Goal: Information Seeking & Learning: Learn about a topic

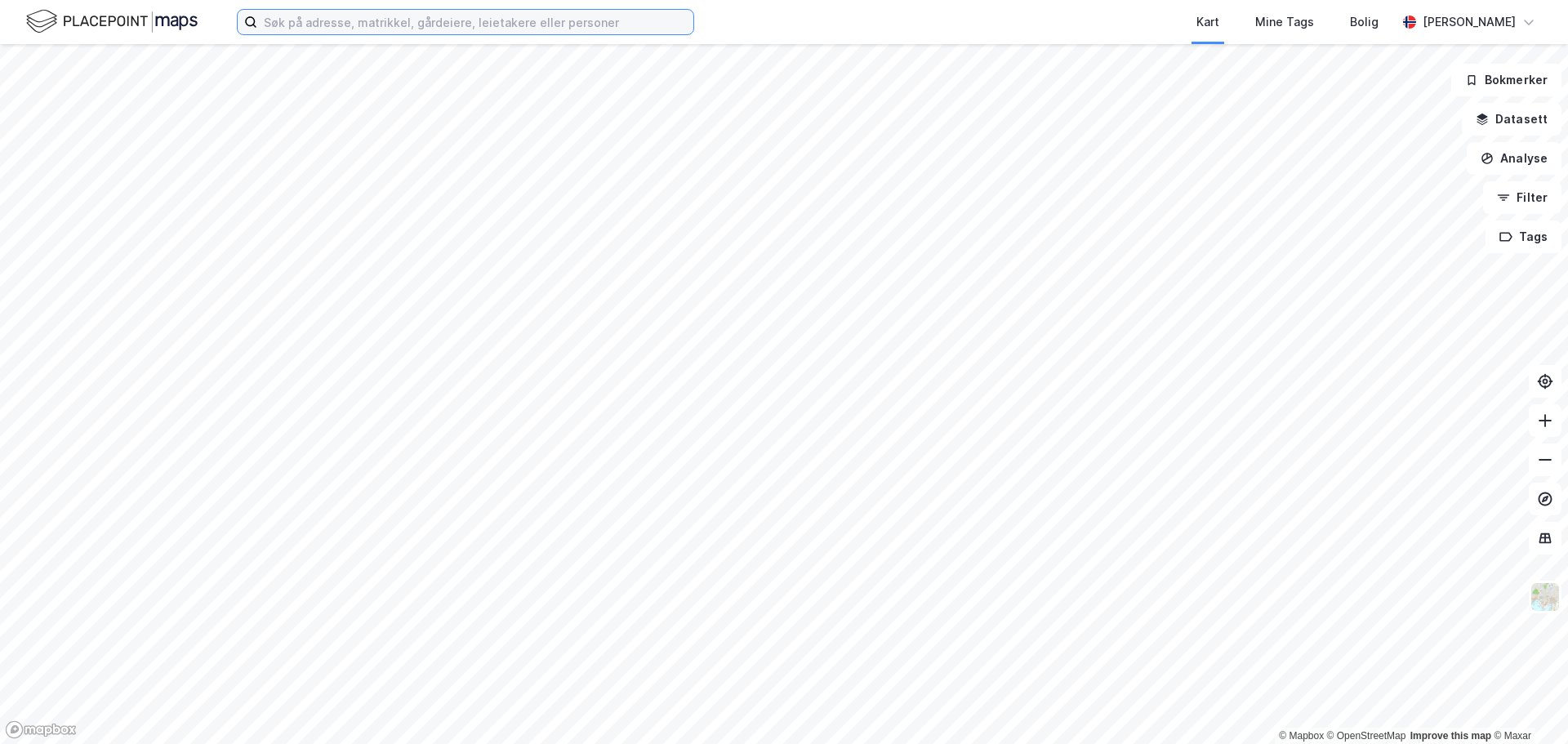
click at [389, 24] on input at bounding box center [475, 22] width 436 height 24
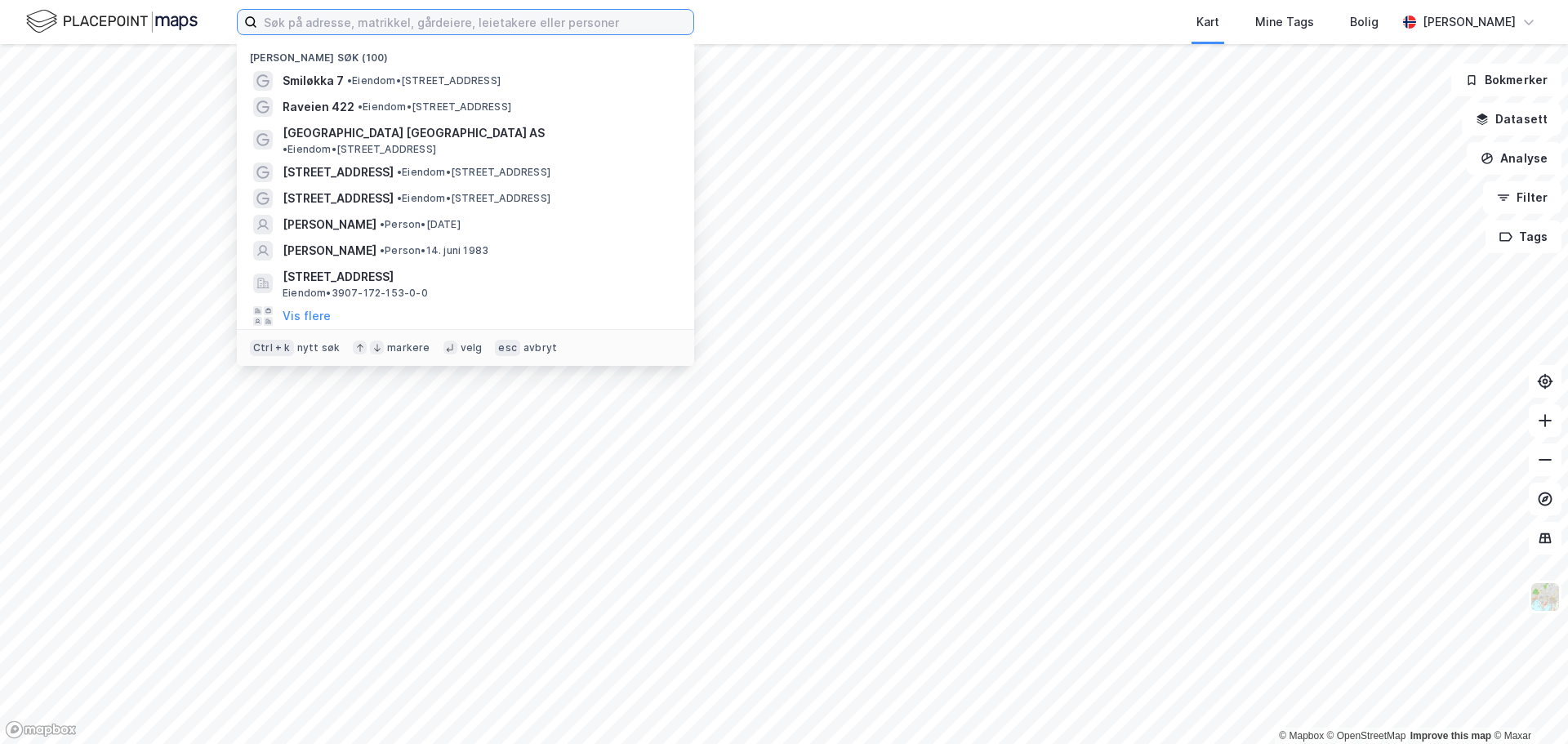
paste input "[STREET_ADDRESS]"
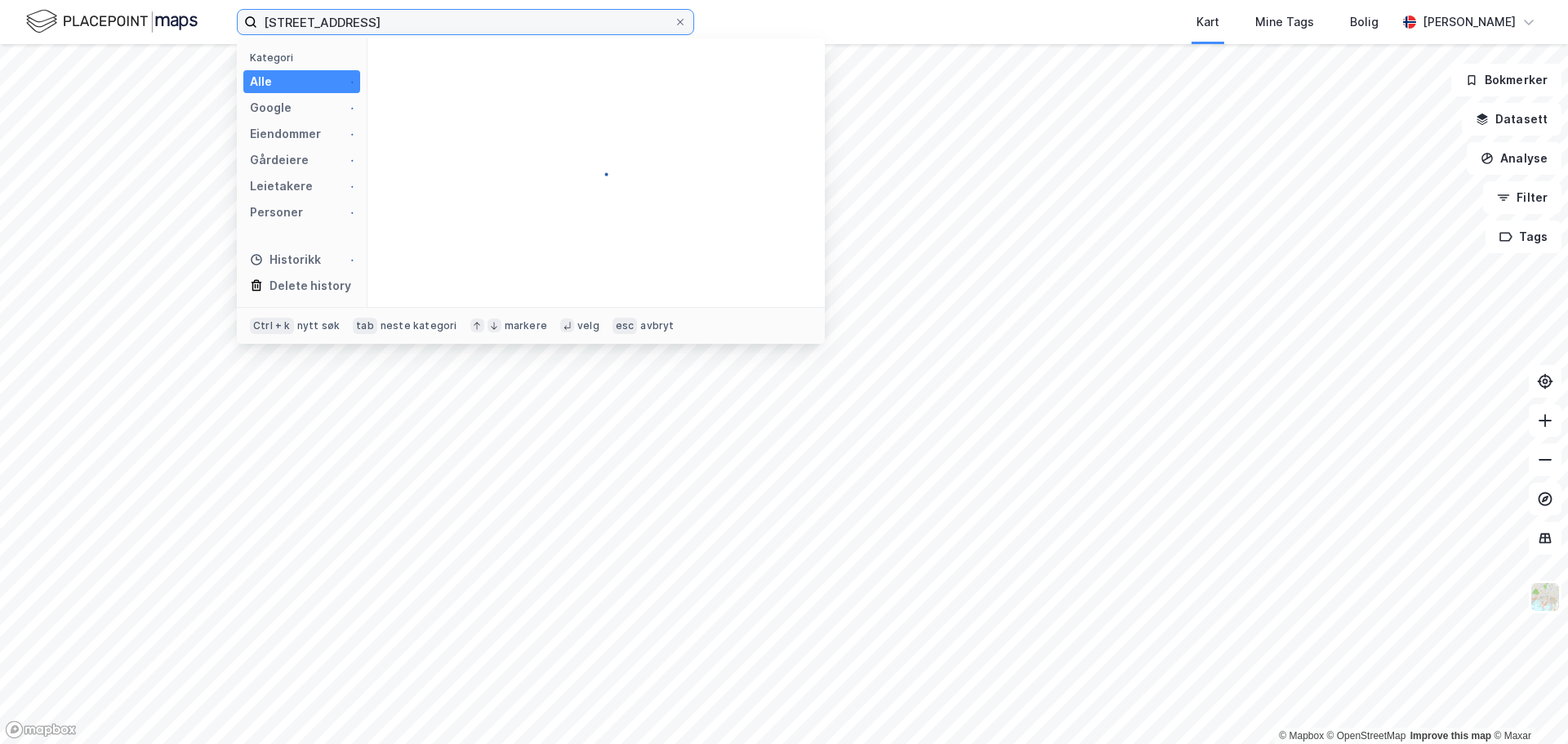
type input "[STREET_ADDRESS]"
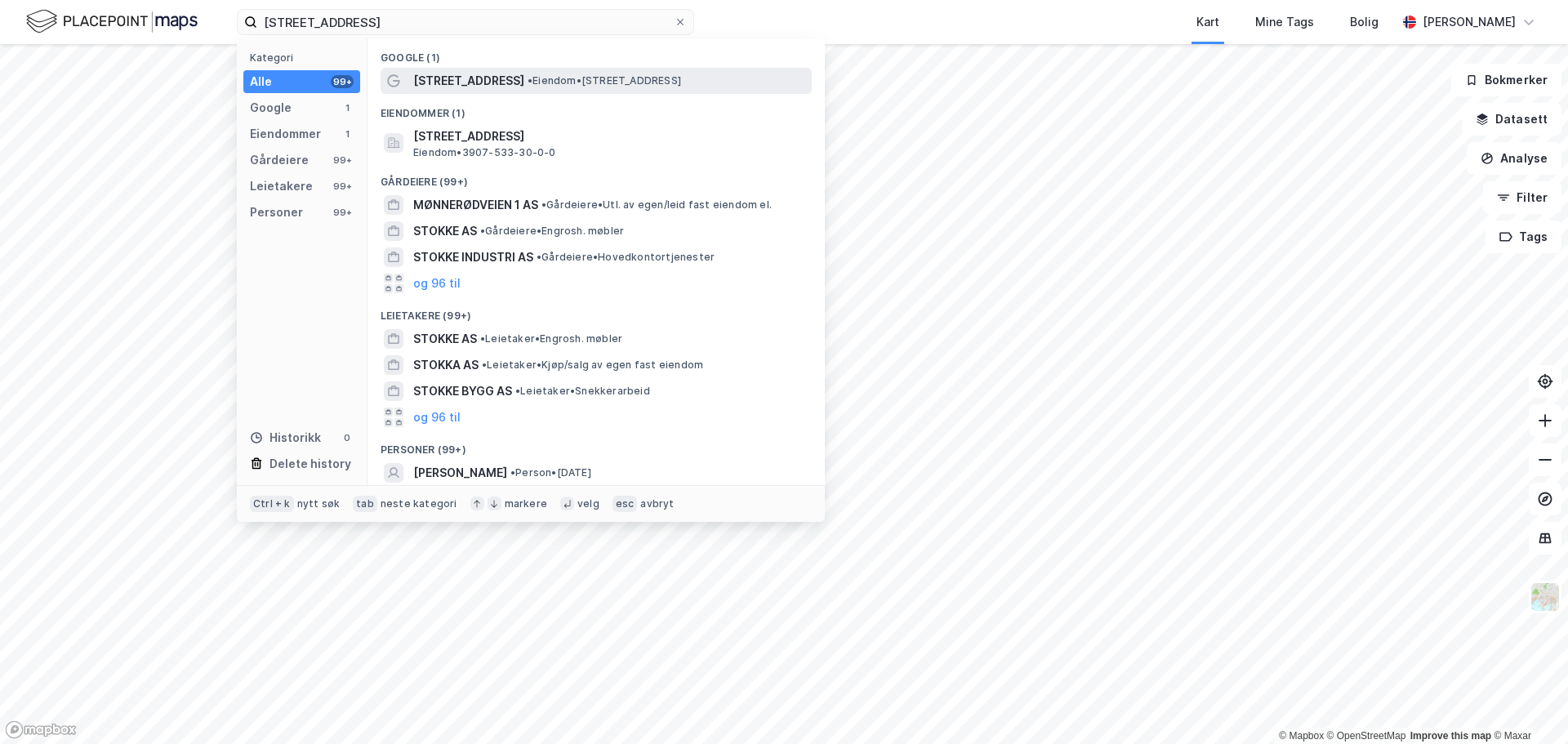
click at [533, 81] on span "•" at bounding box center [529, 80] width 5 height 13
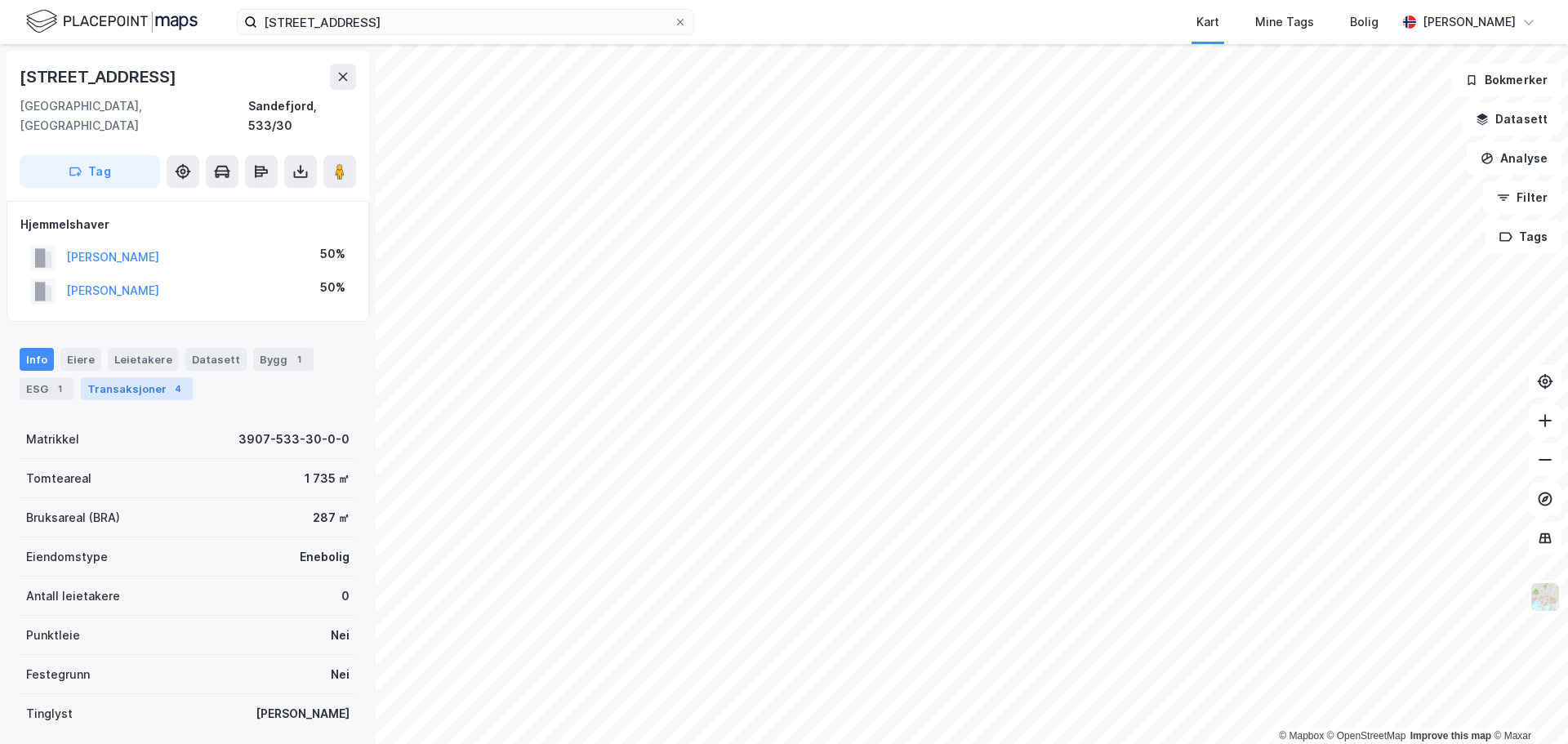
click at [128, 377] on div "Transaksjoner 4" at bounding box center [137, 388] width 112 height 23
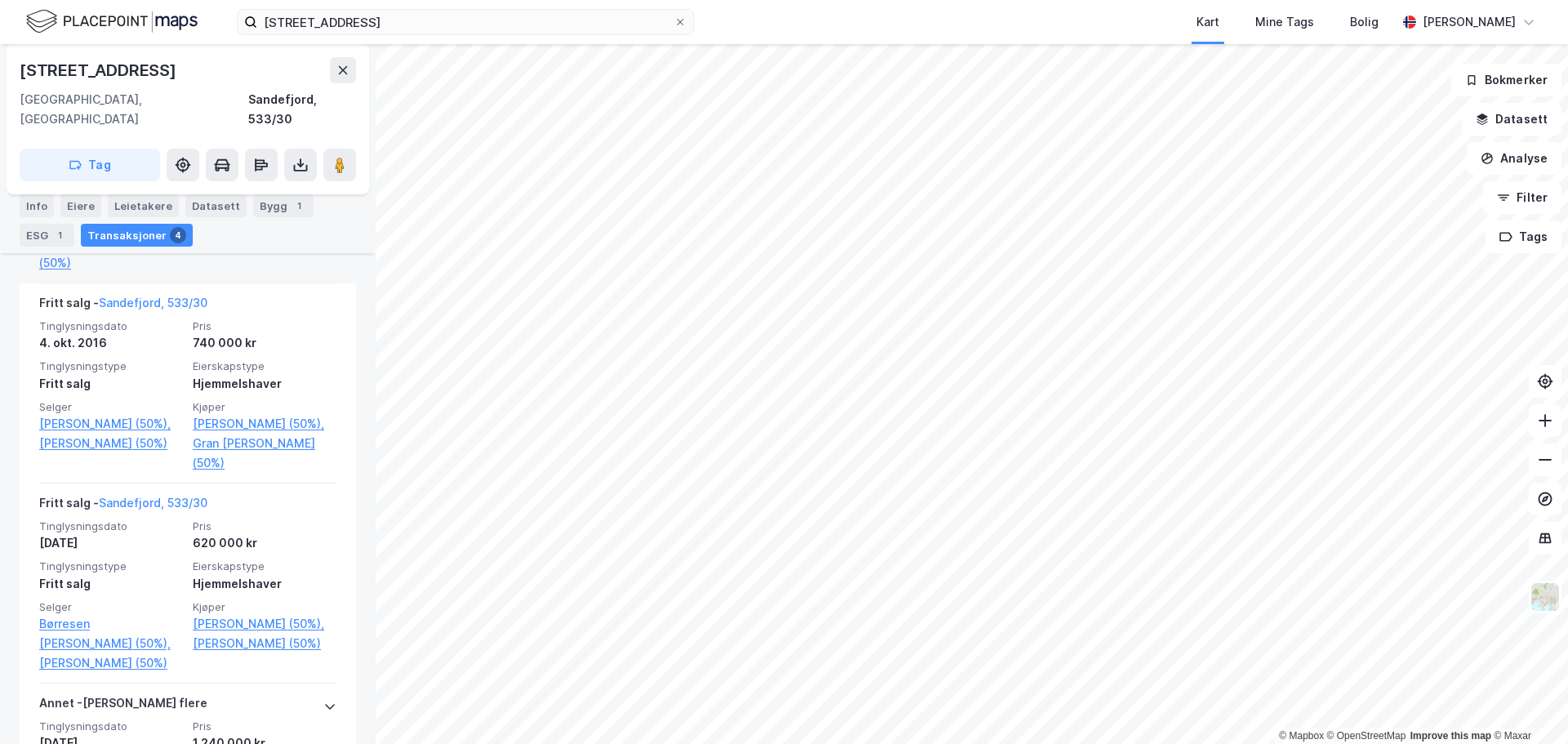
scroll to position [654, 0]
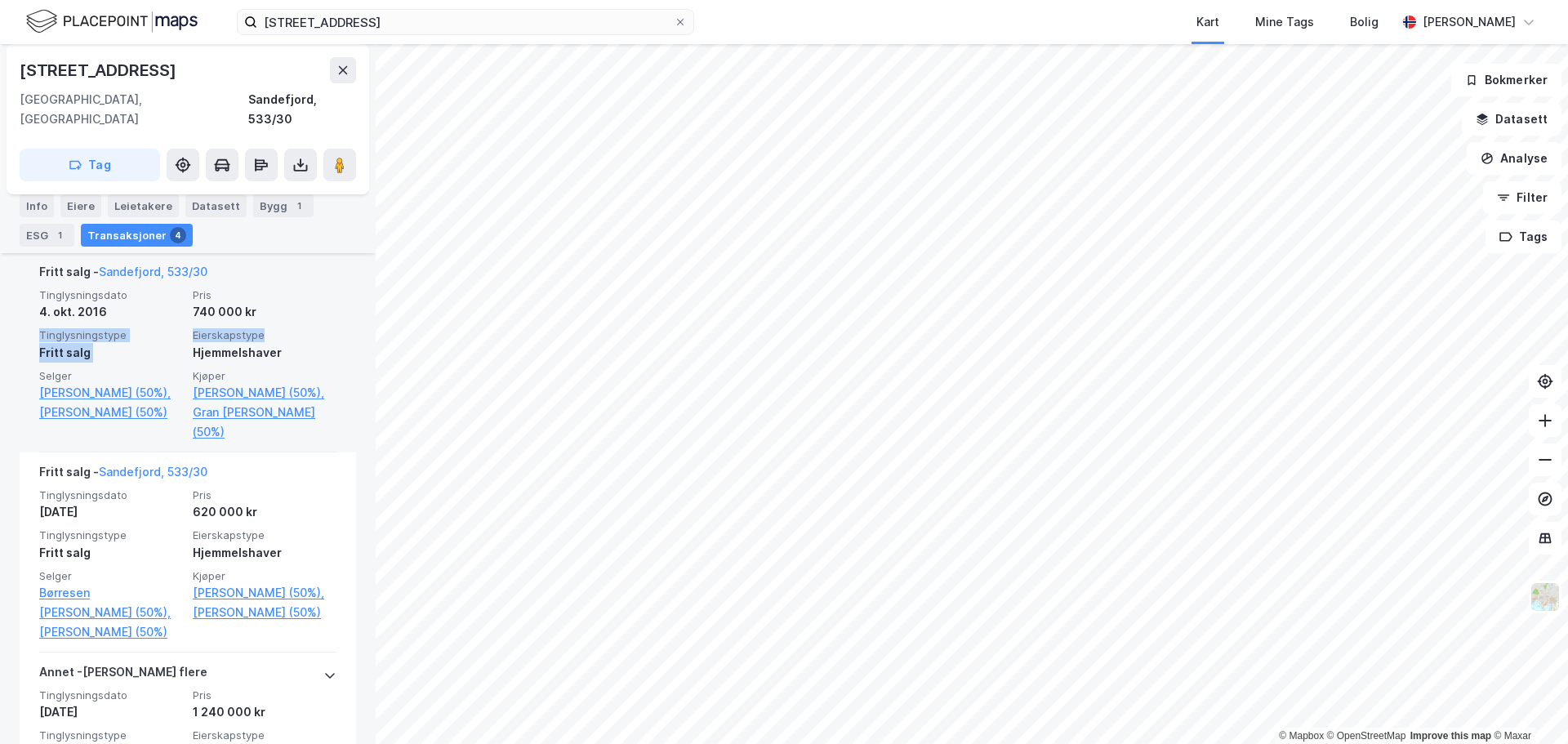
drag, startPoint x: 312, startPoint y: 319, endPoint x: 321, endPoint y: 329, distance: 13.5
click at [321, 329] on div "Tinglysningsdato [DATE] Pris 740 000 kr Tinglysningstype Fritt salg Eierskapsty…" at bounding box center [187, 365] width 297 height 153
click at [252, 436] on link "Gran [PERSON_NAME] (50%)" at bounding box center [264, 422] width 144 height 39
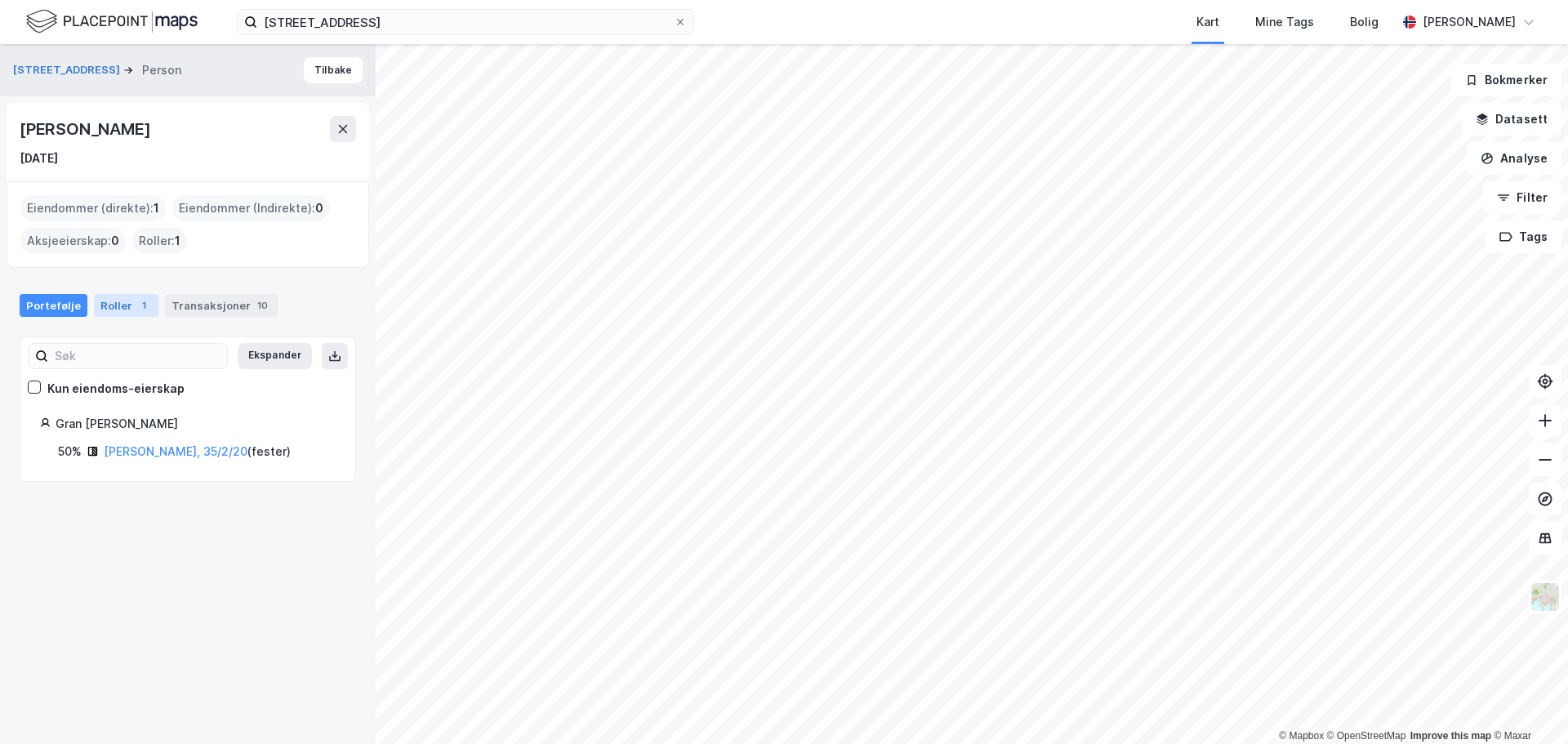
click at [128, 295] on div "Roller 1" at bounding box center [125, 305] width 64 height 23
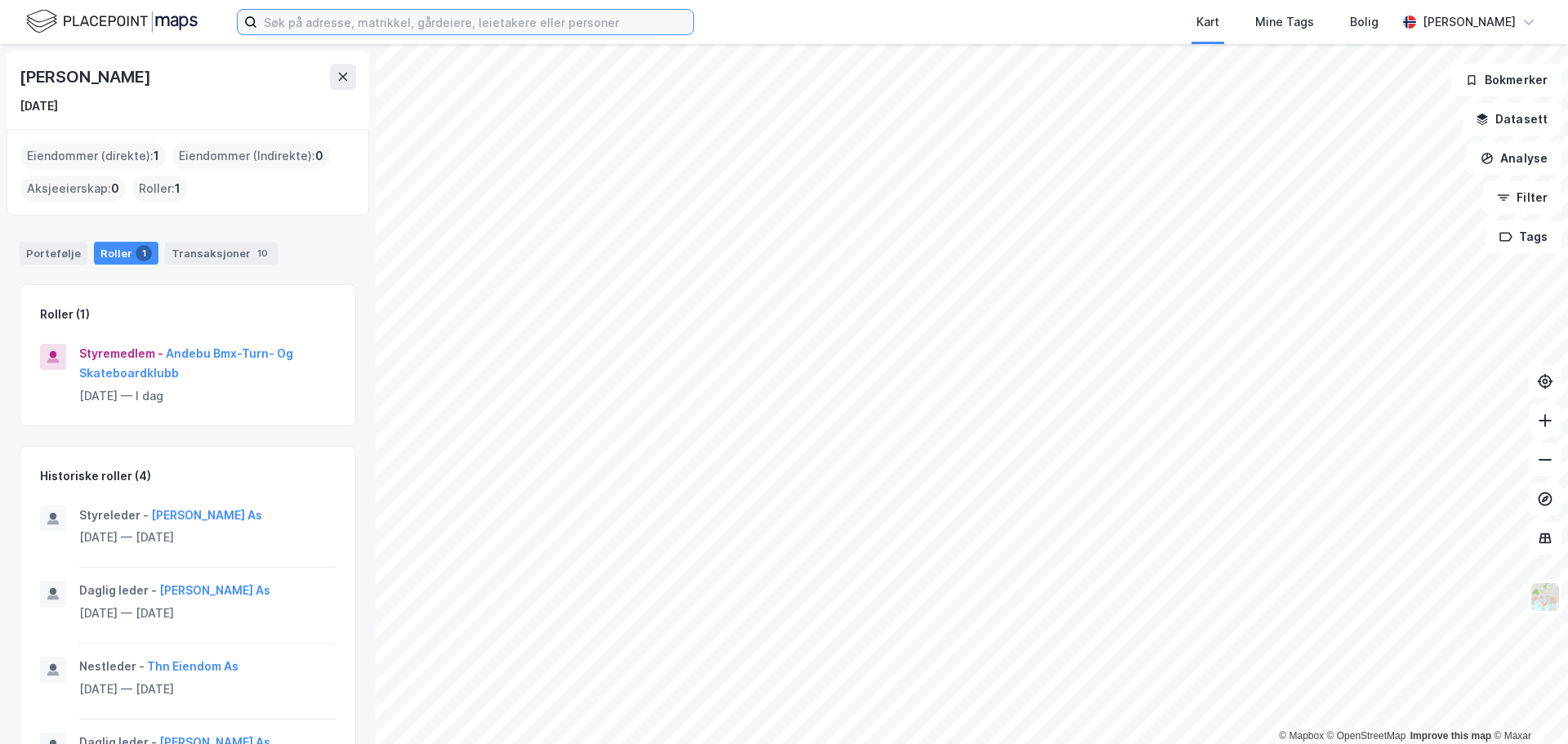
click at [472, 25] on input at bounding box center [475, 22] width 436 height 24
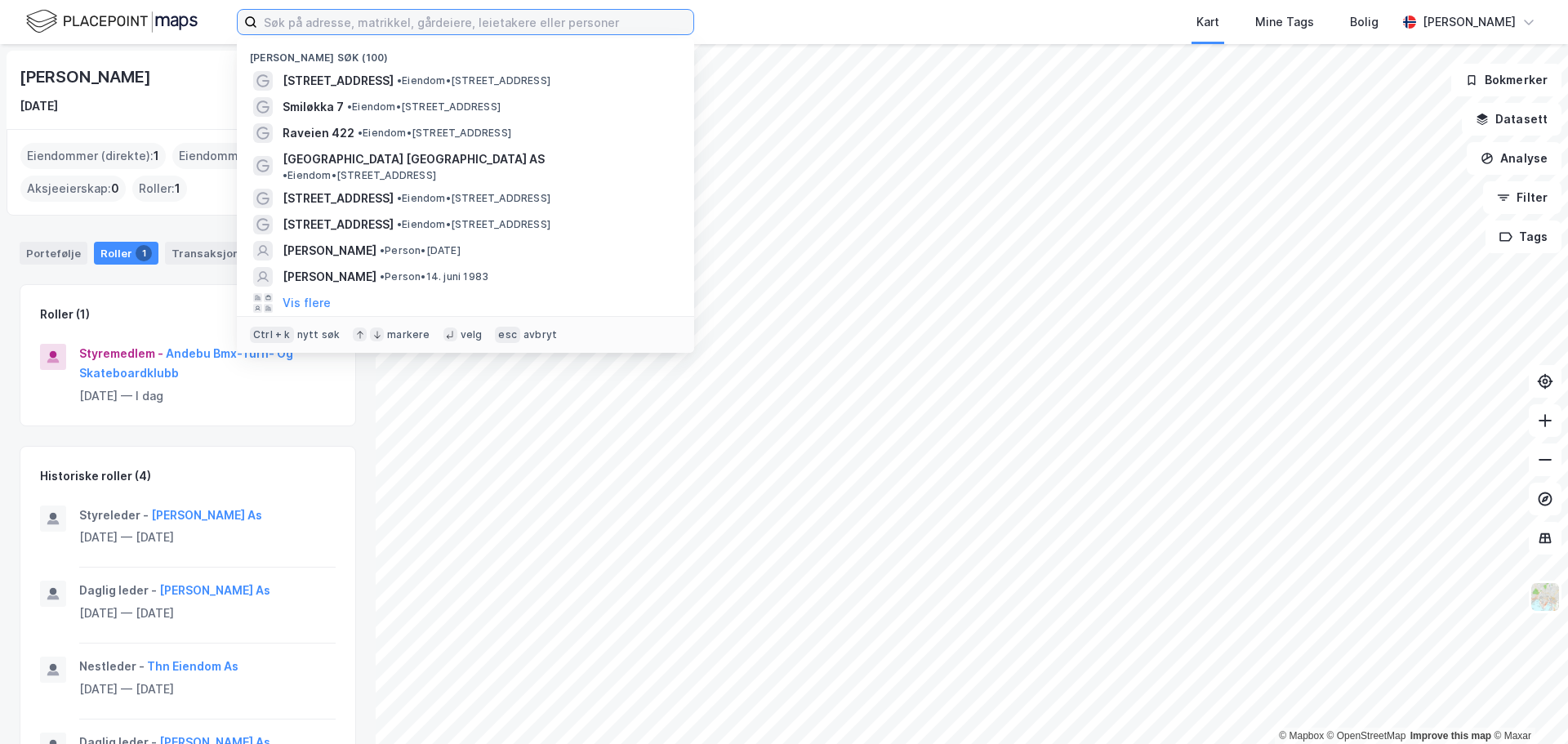
paste input "[STREET_ADDRESS]"
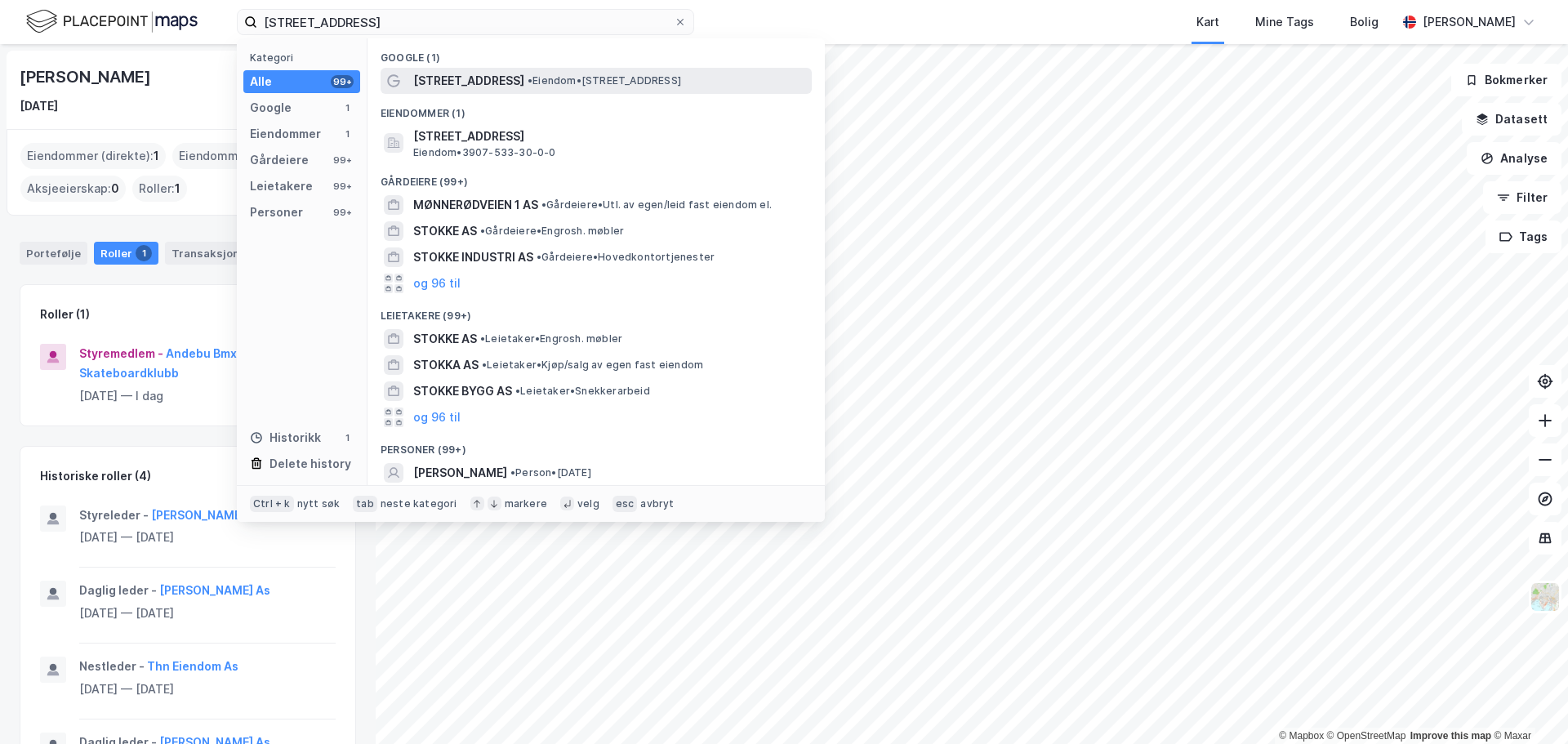
click at [517, 74] on span "[STREET_ADDRESS]" at bounding box center [469, 81] width 111 height 20
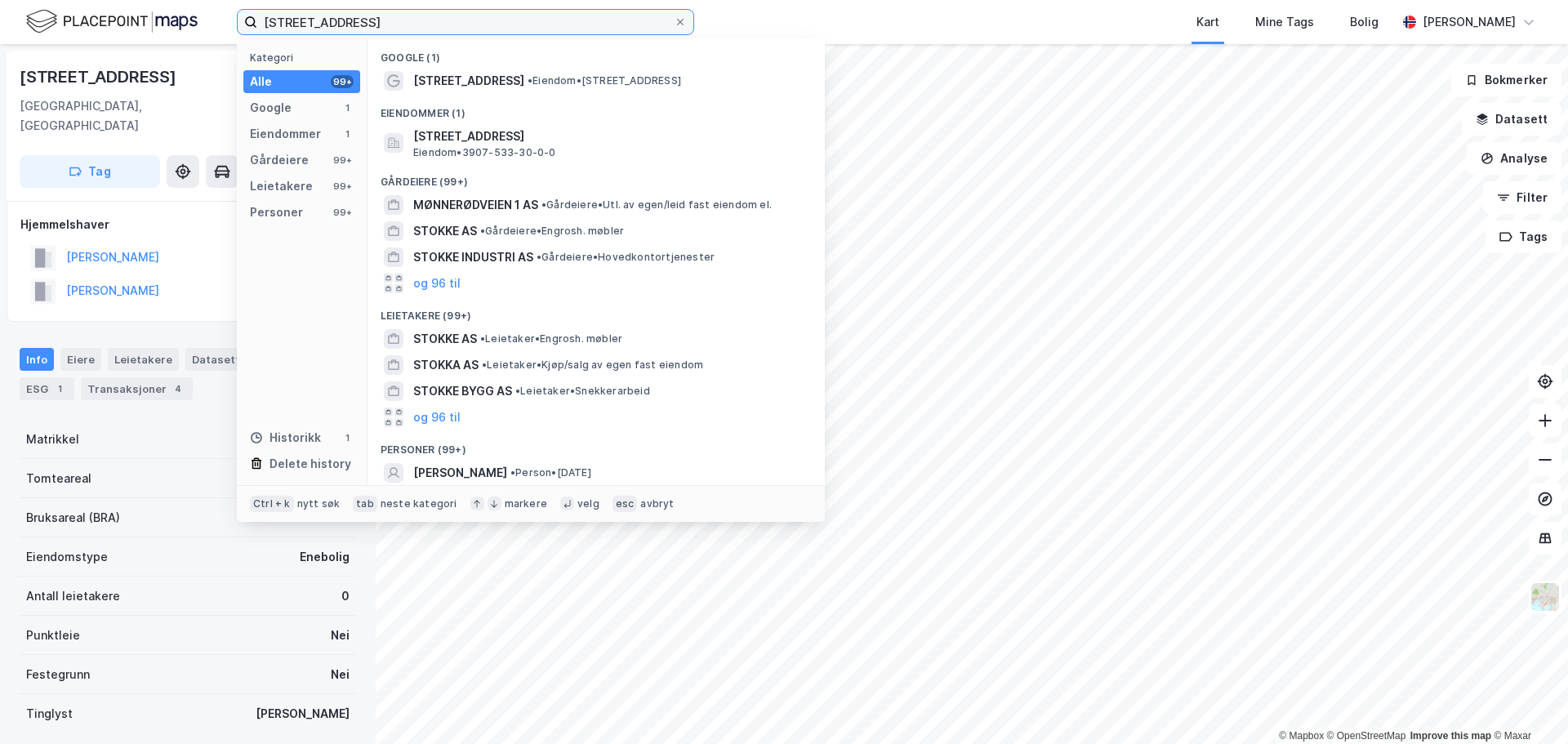
click at [489, 24] on input "[STREET_ADDRESS]" at bounding box center [465, 22] width 416 height 24
paste input "[STREET_ADDRESS]"
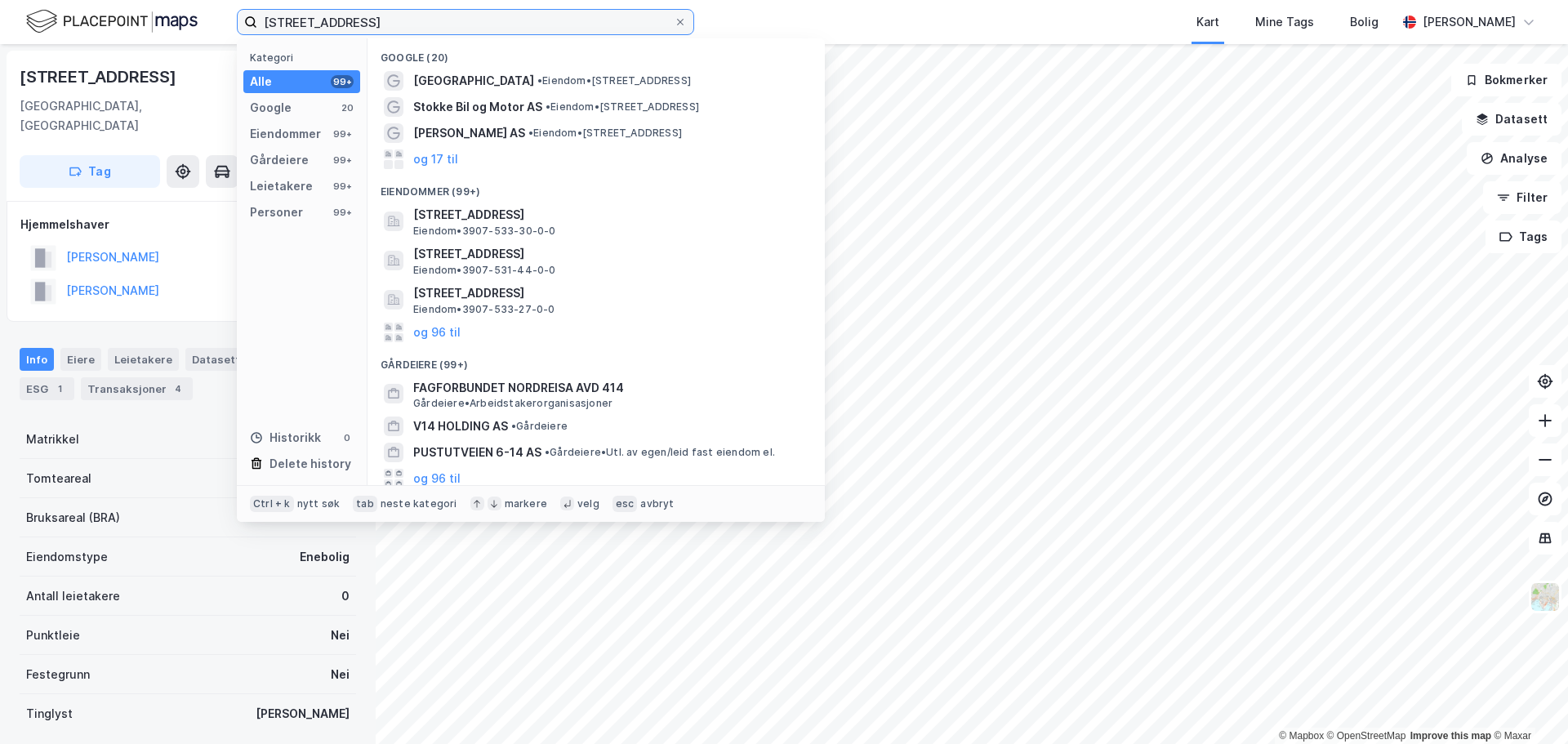
drag, startPoint x: 658, startPoint y: 22, endPoint x: 43, endPoint y: 5, distance: 615.2
click at [48, 5] on div "Vennerødveien 414, 3160 StokkeVennerødveien 414, 3160 Stokke Kategori Alle 99+ …" at bounding box center [784, 22] width 1568 height 44
paste input
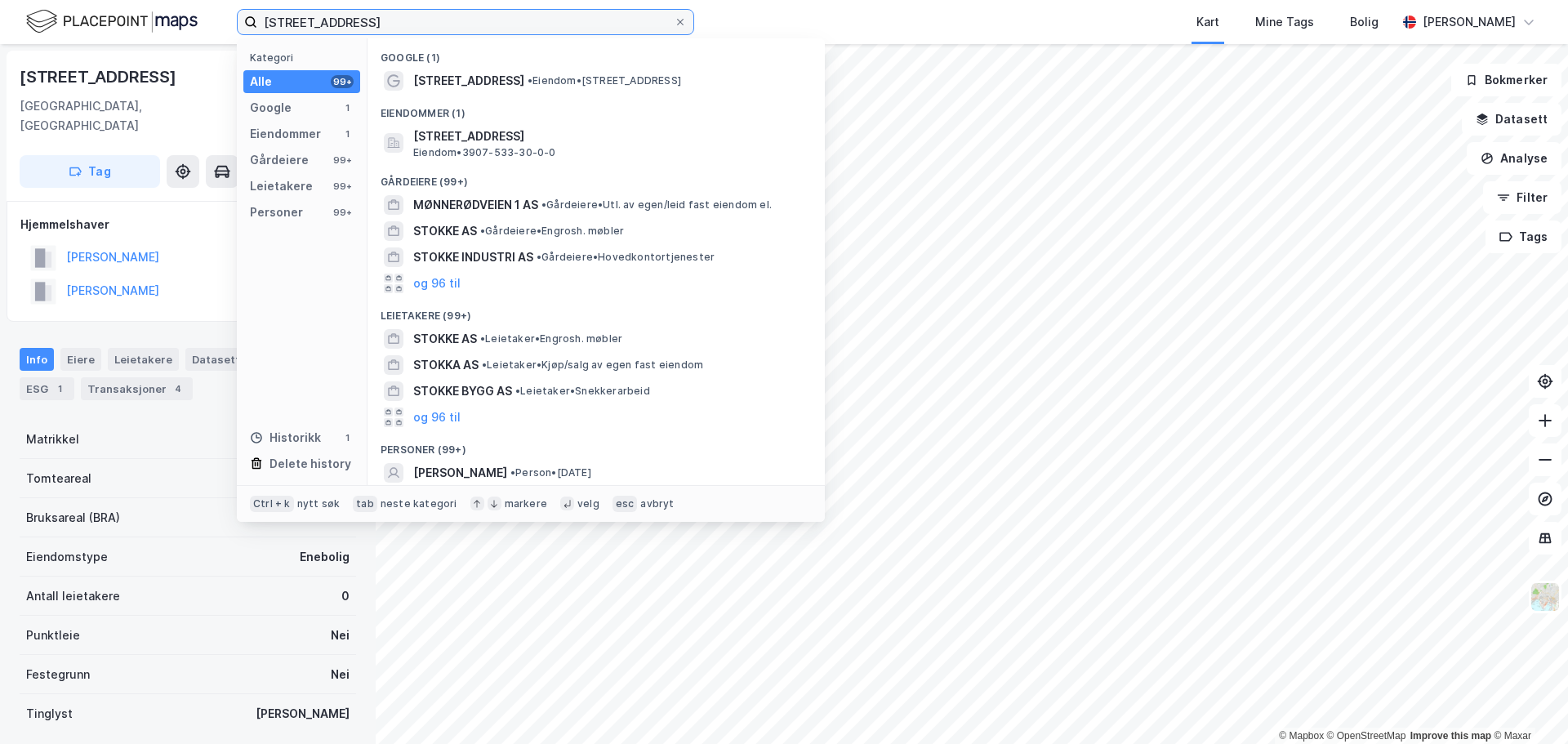
drag, startPoint x: 415, startPoint y: 21, endPoint x: 86, endPoint y: 22, distance: 329.0
click at [91, 22] on div "Vennerødveien 414, 3160 Stokke Kategori Alle 99+ Google 1 Eiendommer 1 Gårdeier…" at bounding box center [784, 22] width 1568 height 44
type input "Stokke"
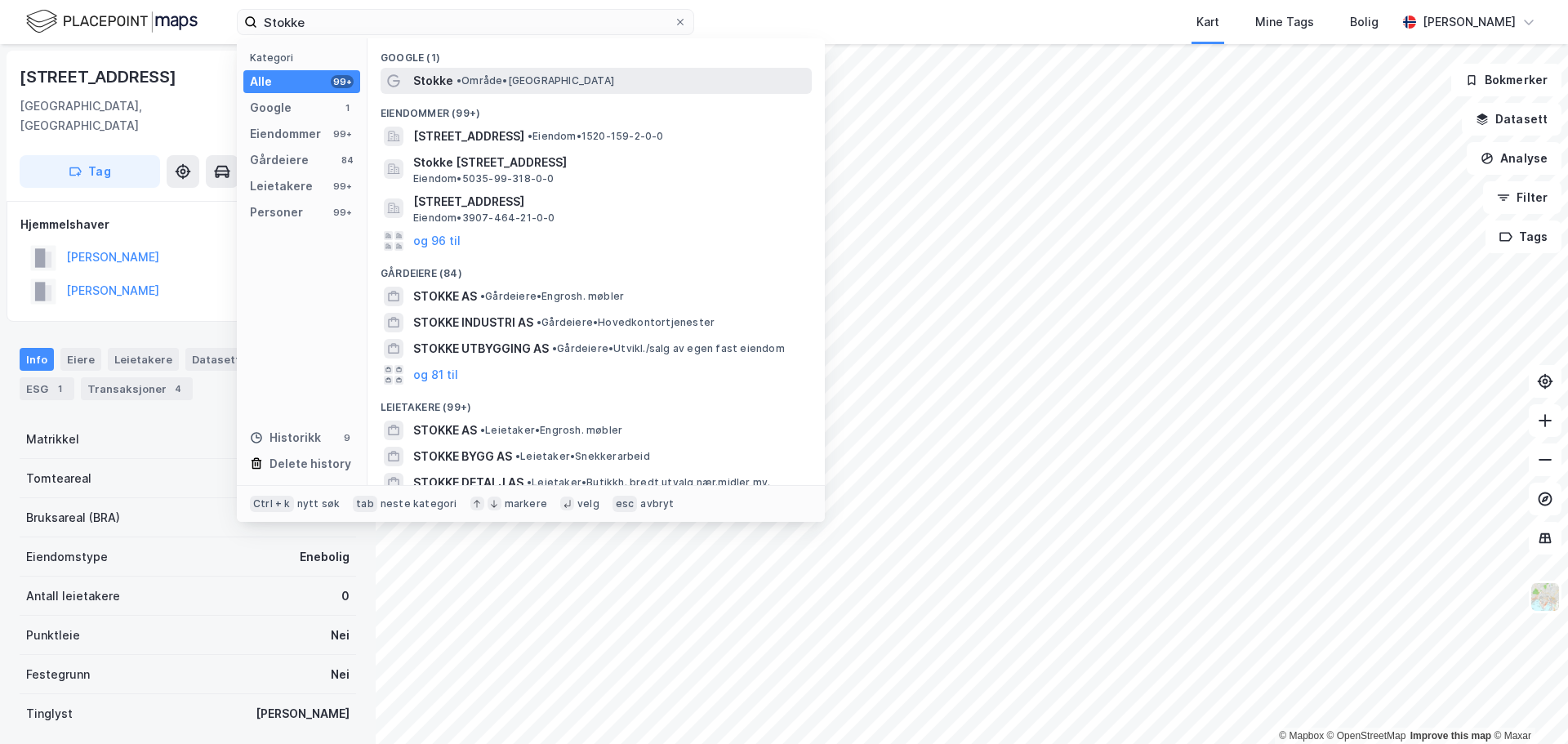
click at [560, 84] on span "• Område • 3160 Stokke" at bounding box center [535, 80] width 158 height 13
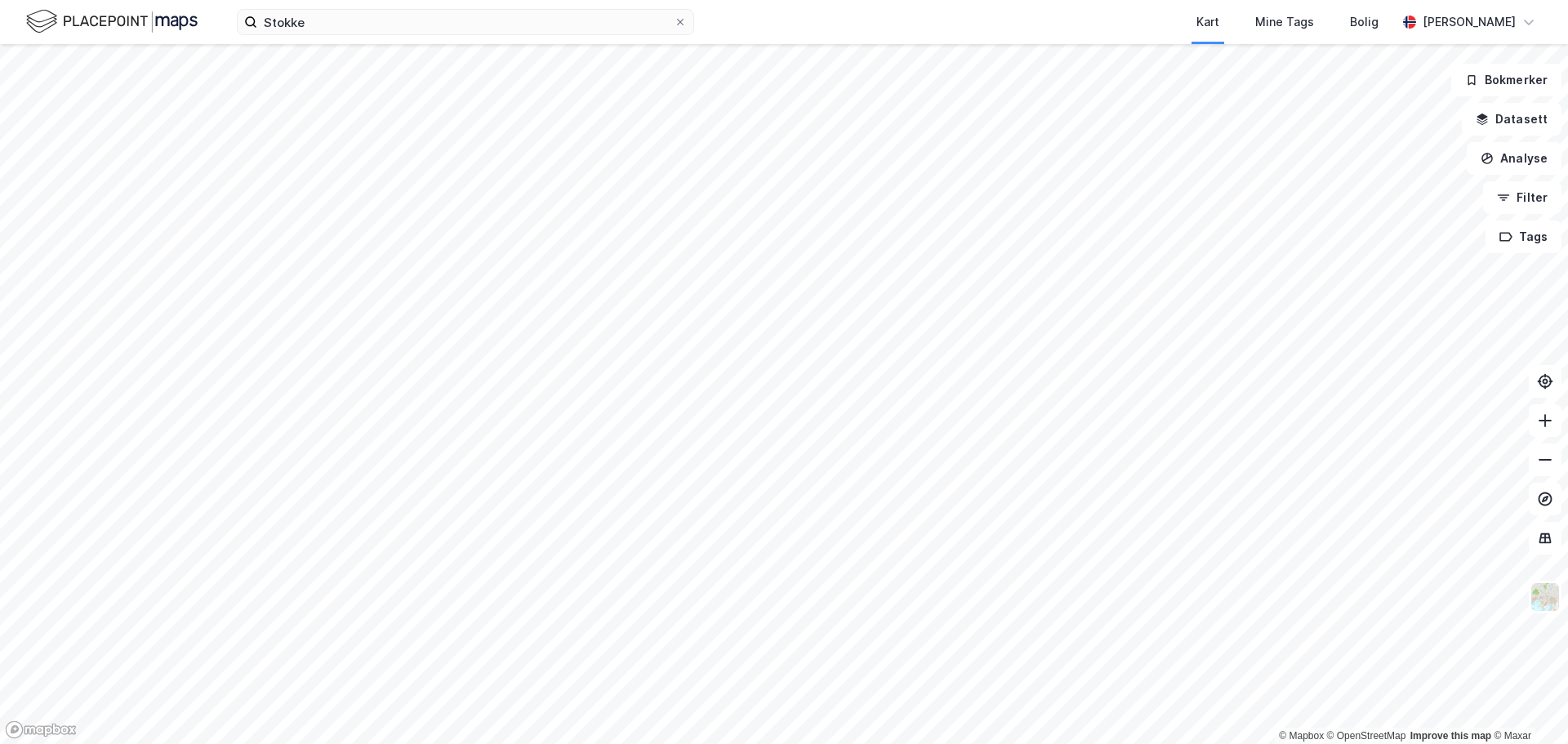
click at [1016, 743] on html "Stokke Kart Mine Tags Bolig Morten Øien © Mapbox © OpenStreetMap Improve this m…" at bounding box center [784, 372] width 1568 height 744
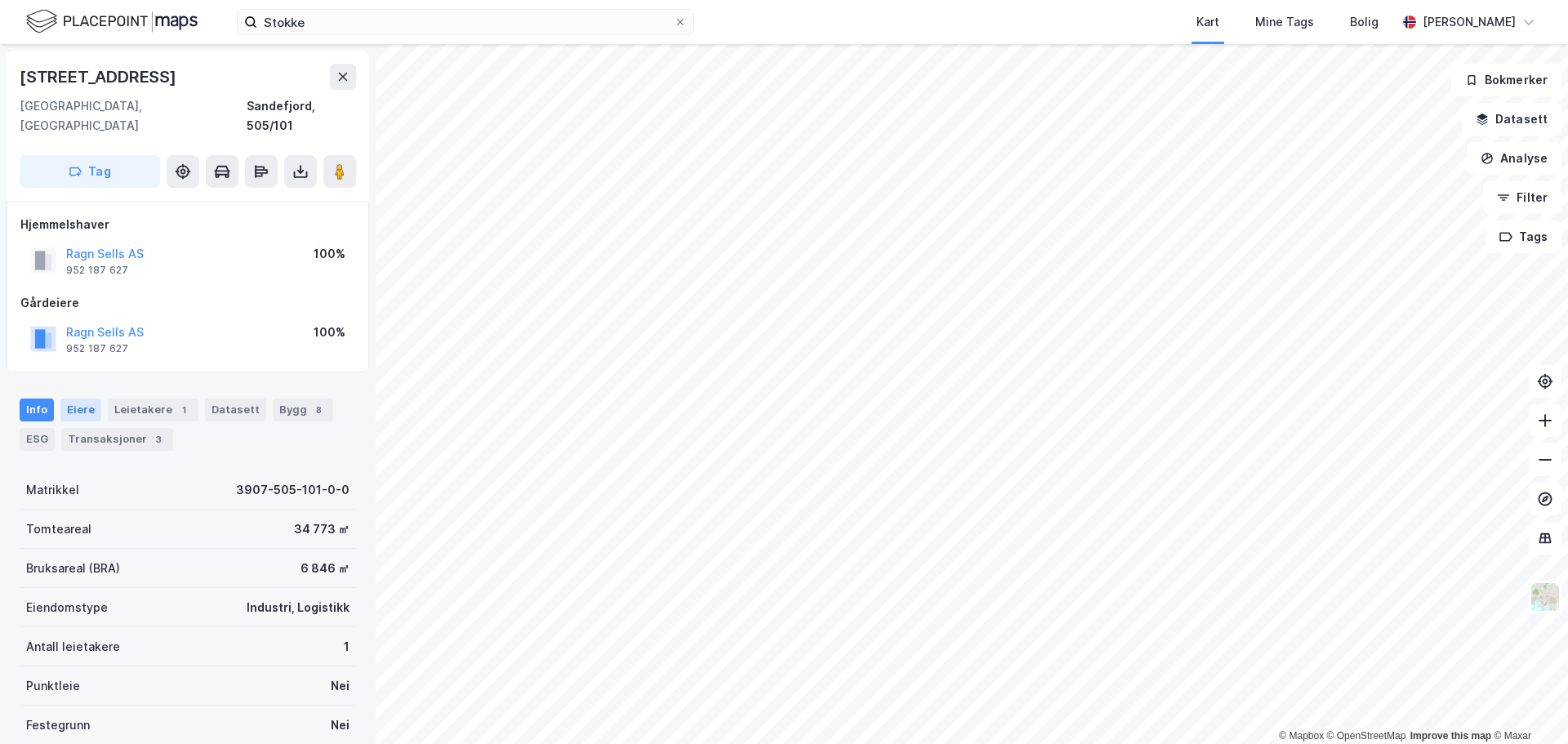
click at [79, 399] on div "Eiere" at bounding box center [80, 410] width 41 height 23
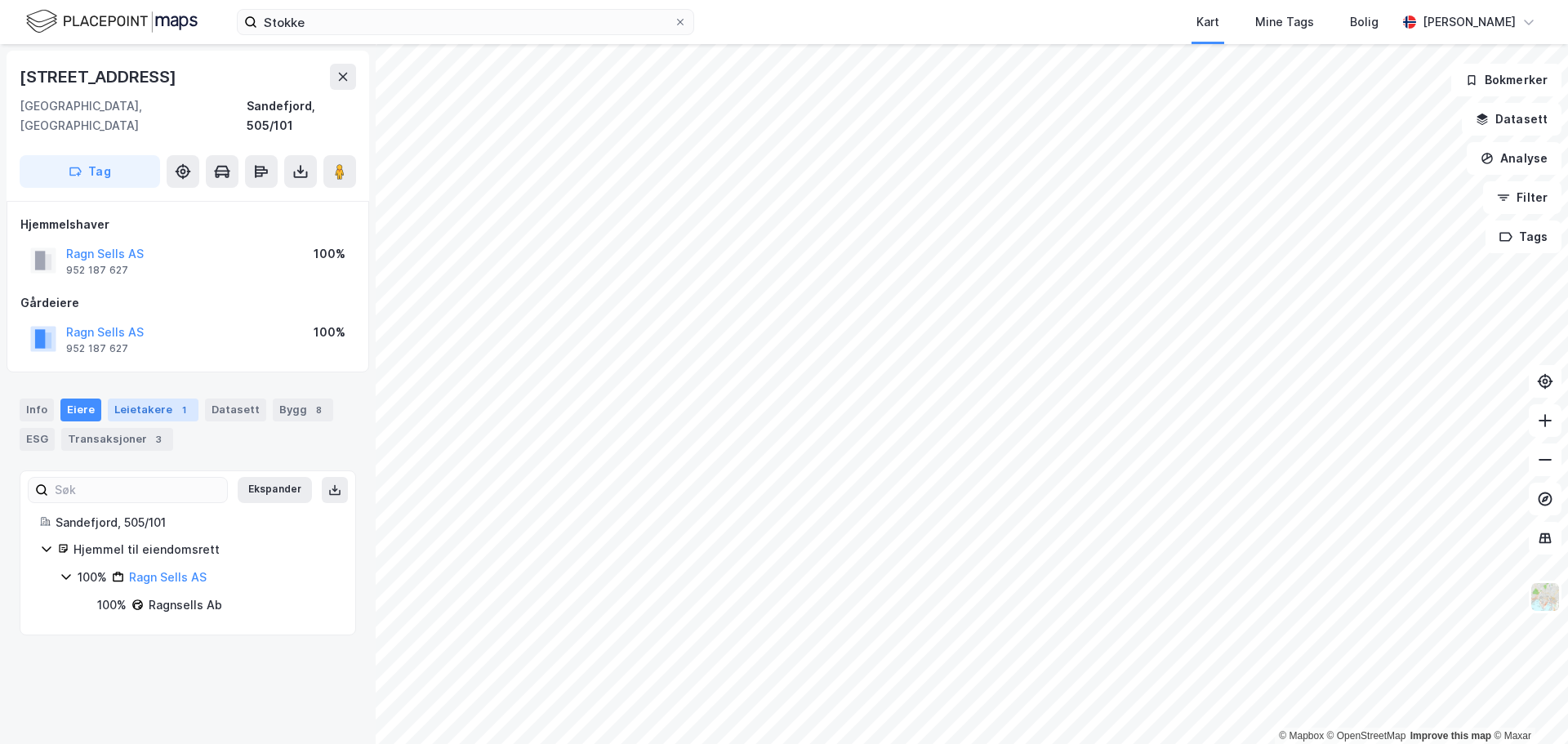
click at [144, 399] on div "Leietakere 1" at bounding box center [153, 410] width 90 height 23
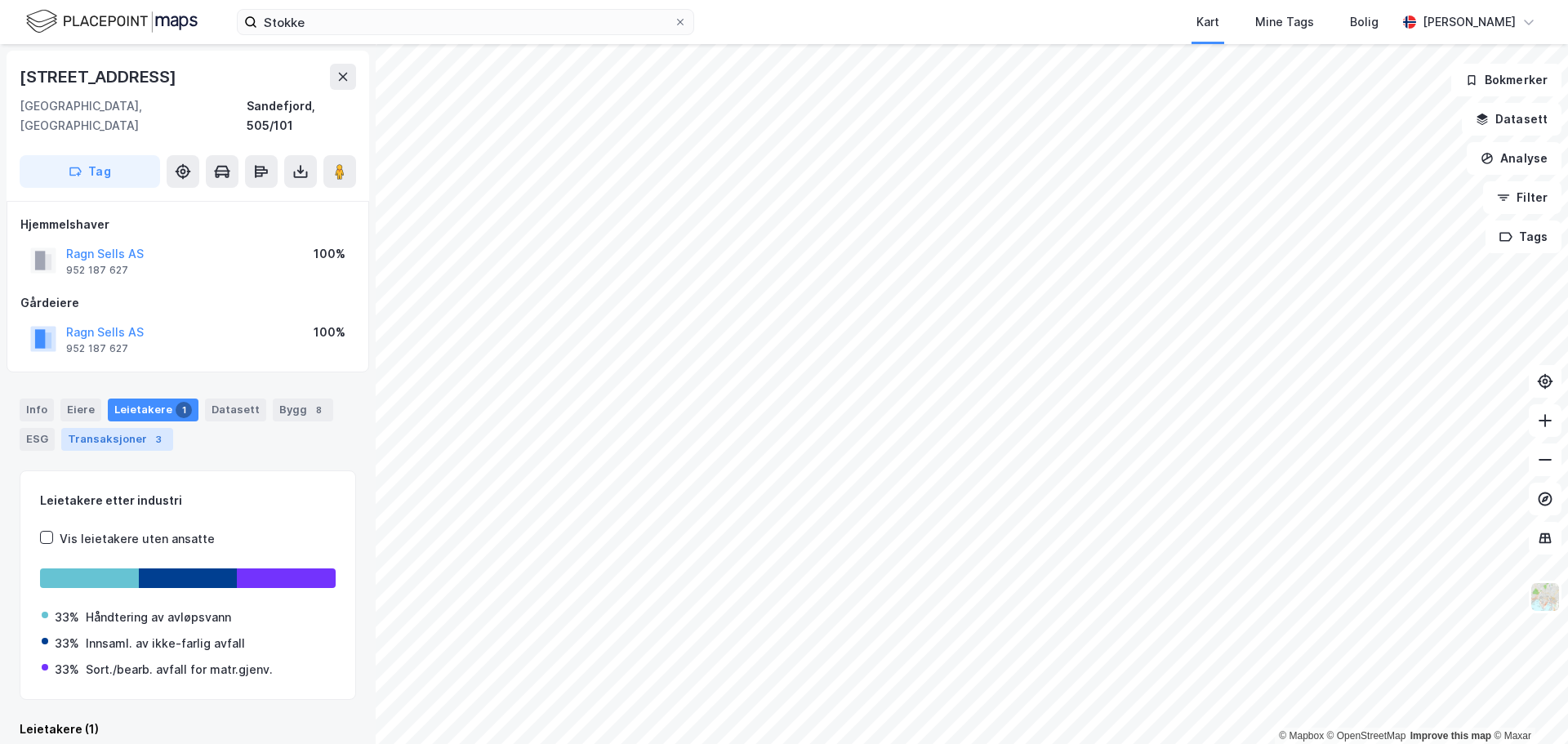
click at [107, 428] on div "Transaksjoner 3" at bounding box center [117, 439] width 112 height 23
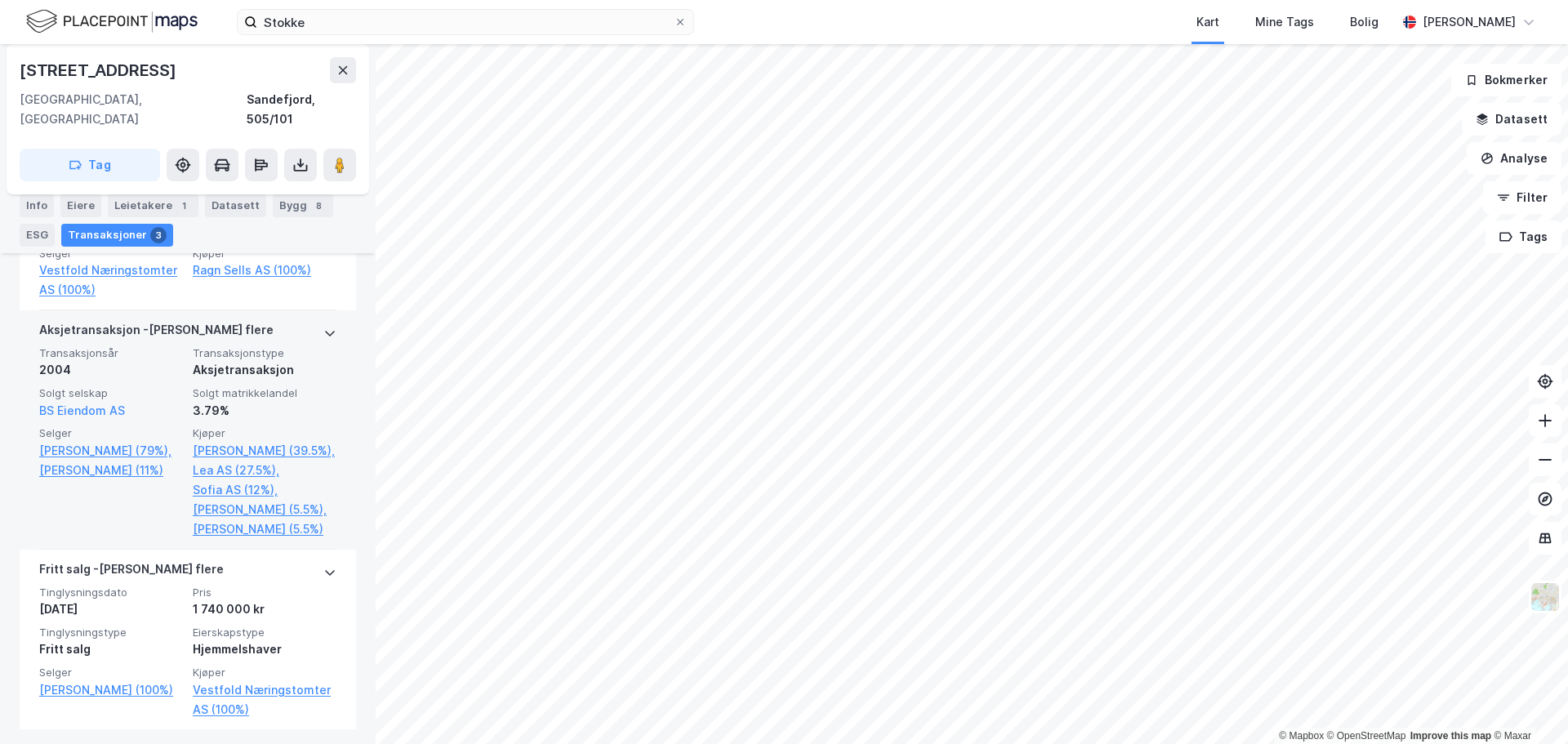
scroll to position [631, 0]
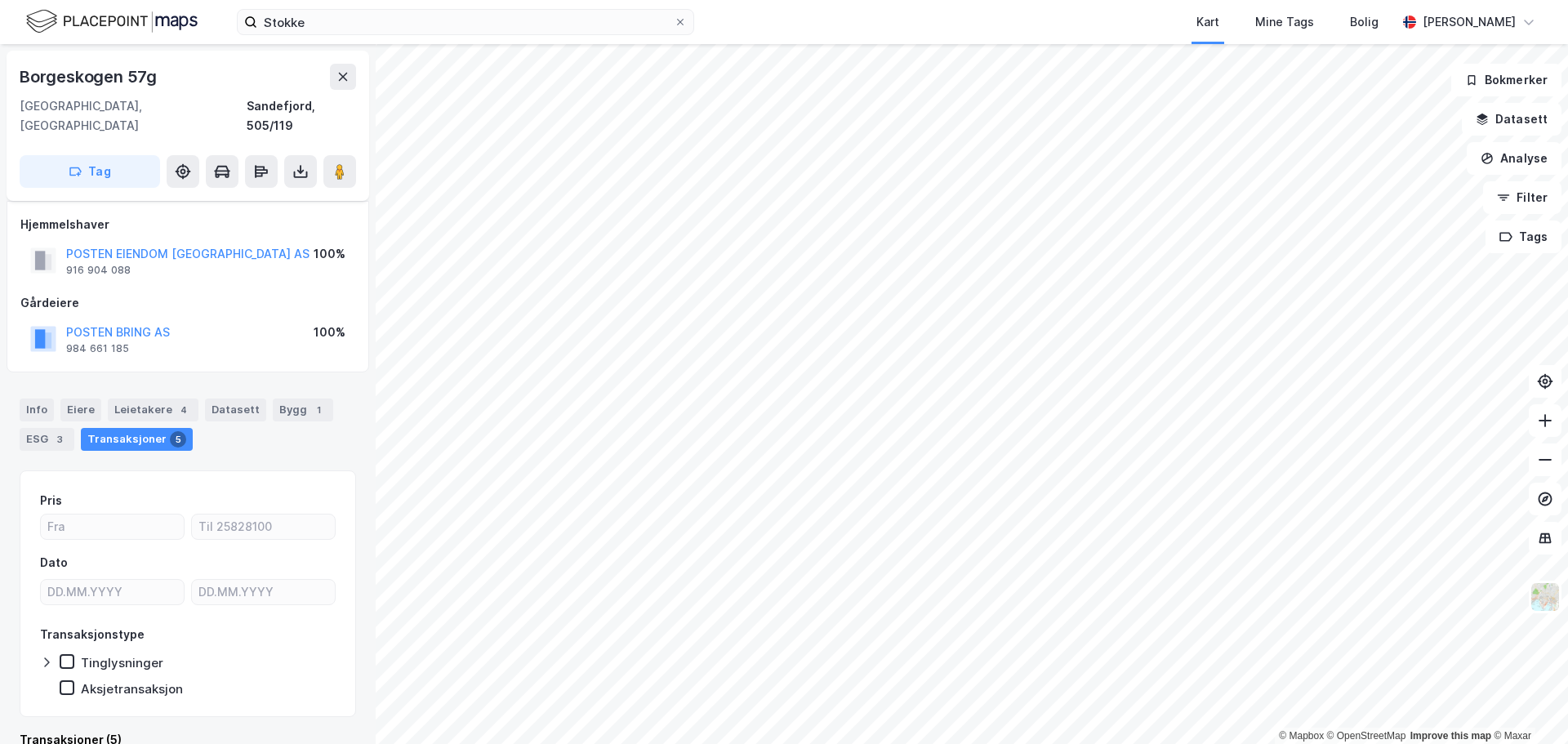
scroll to position [13, 0]
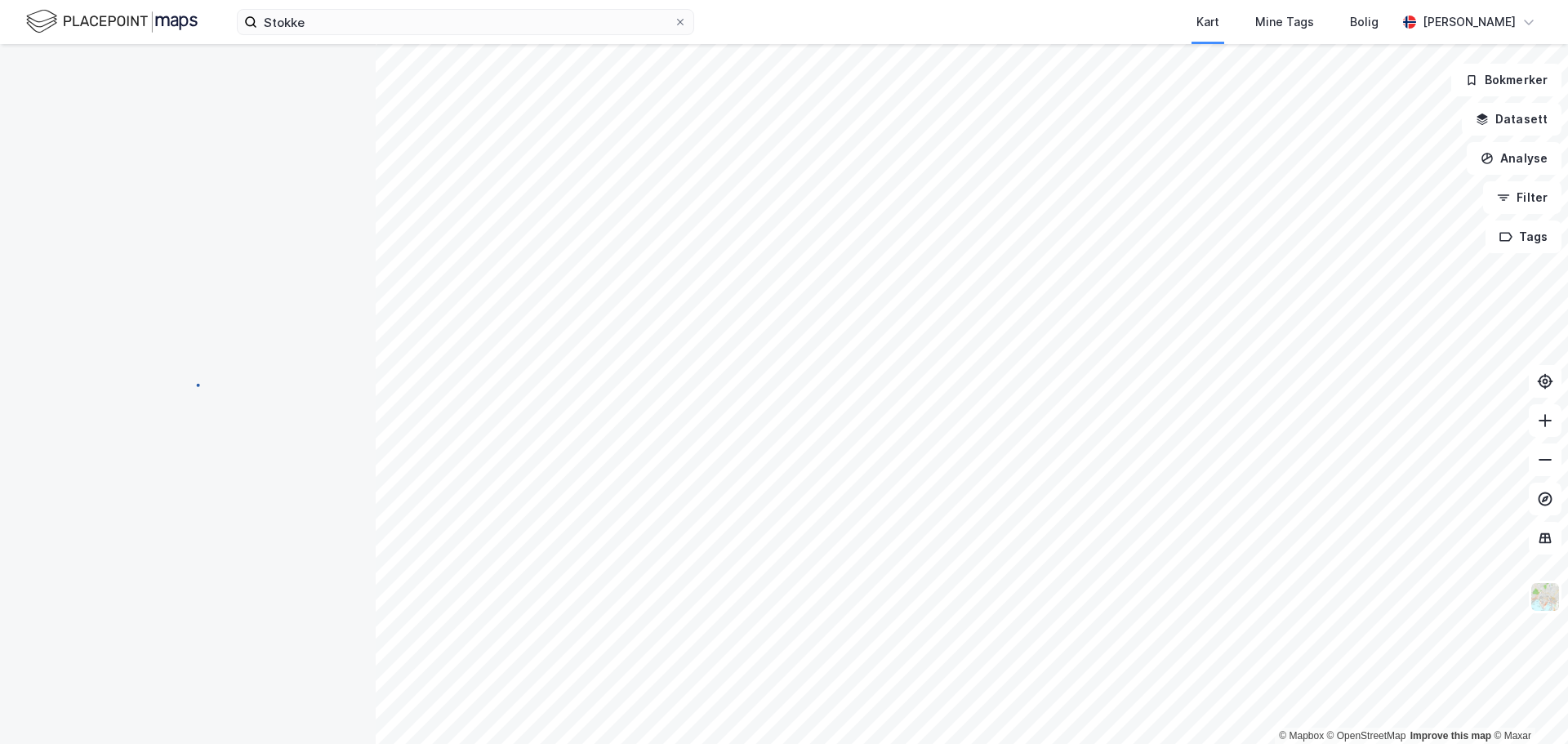
scroll to position [13, 0]
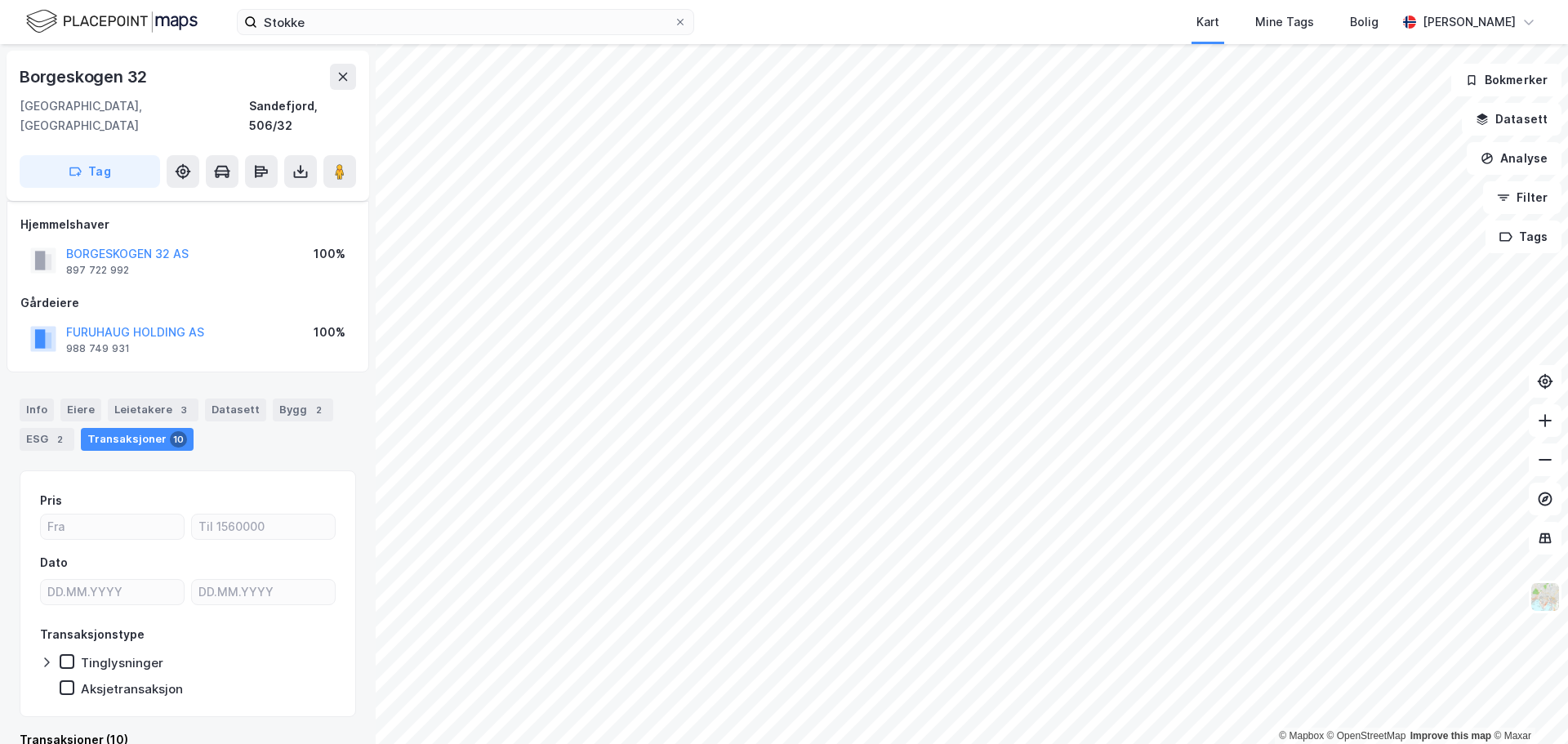
scroll to position [13, 0]
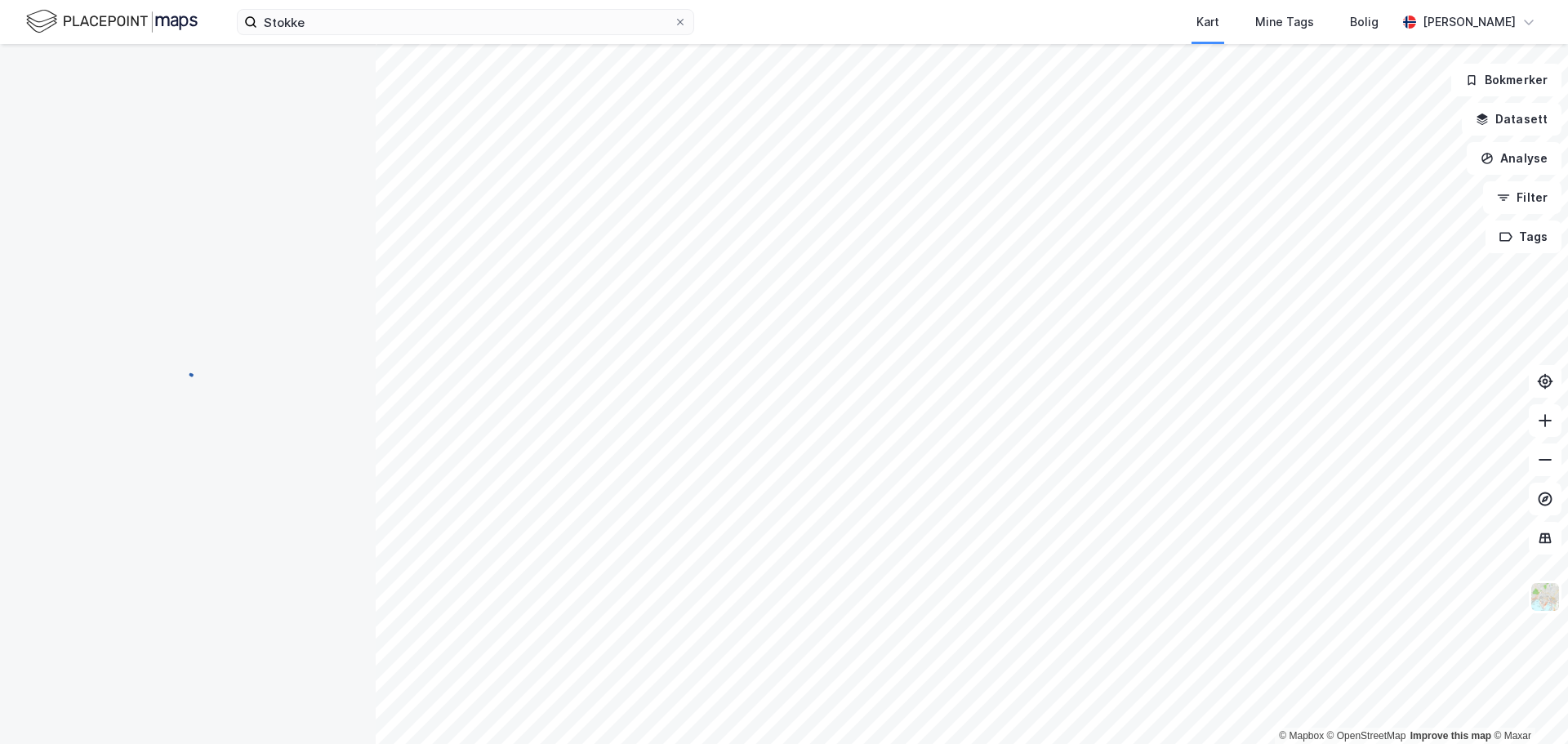
scroll to position [13, 0]
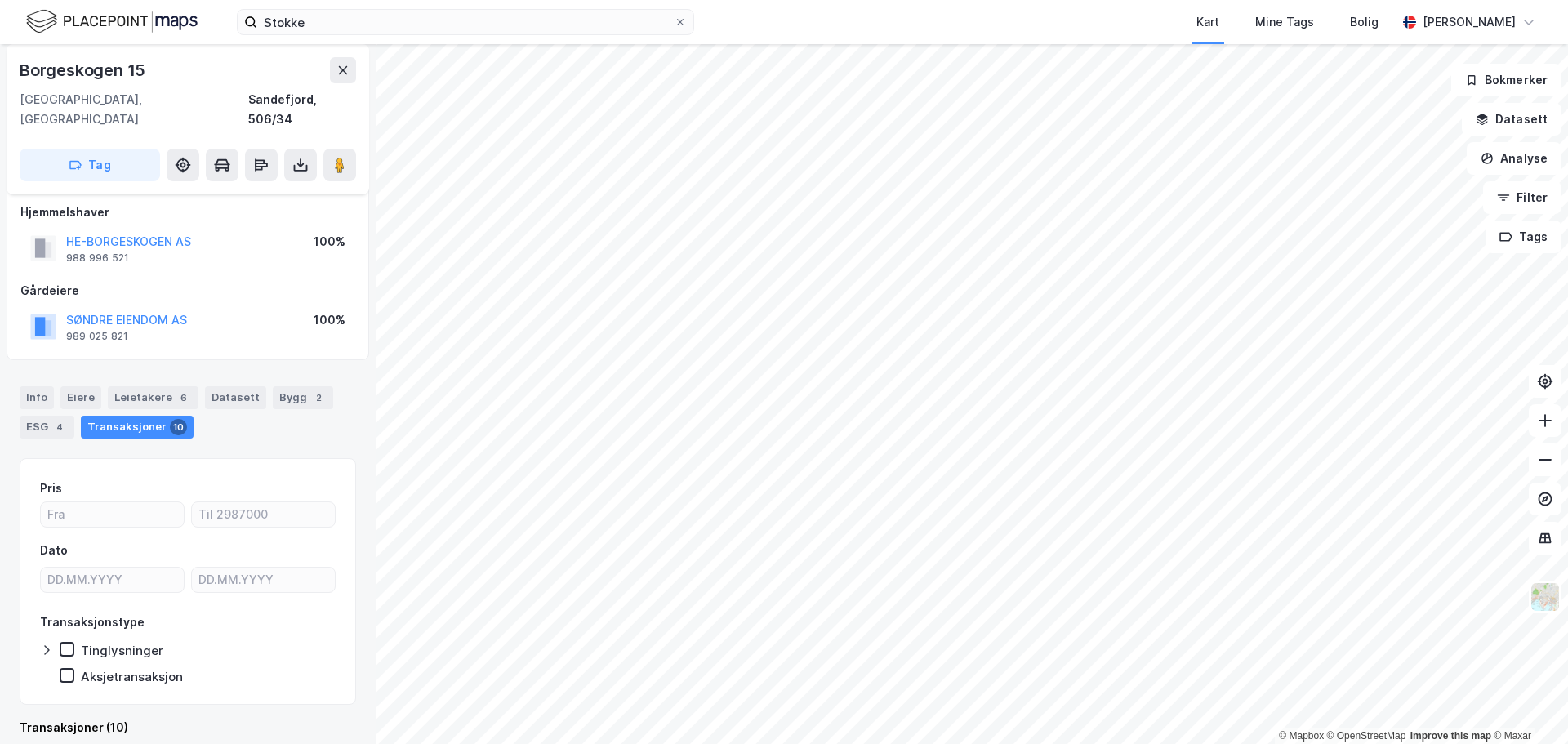
scroll to position [13, 0]
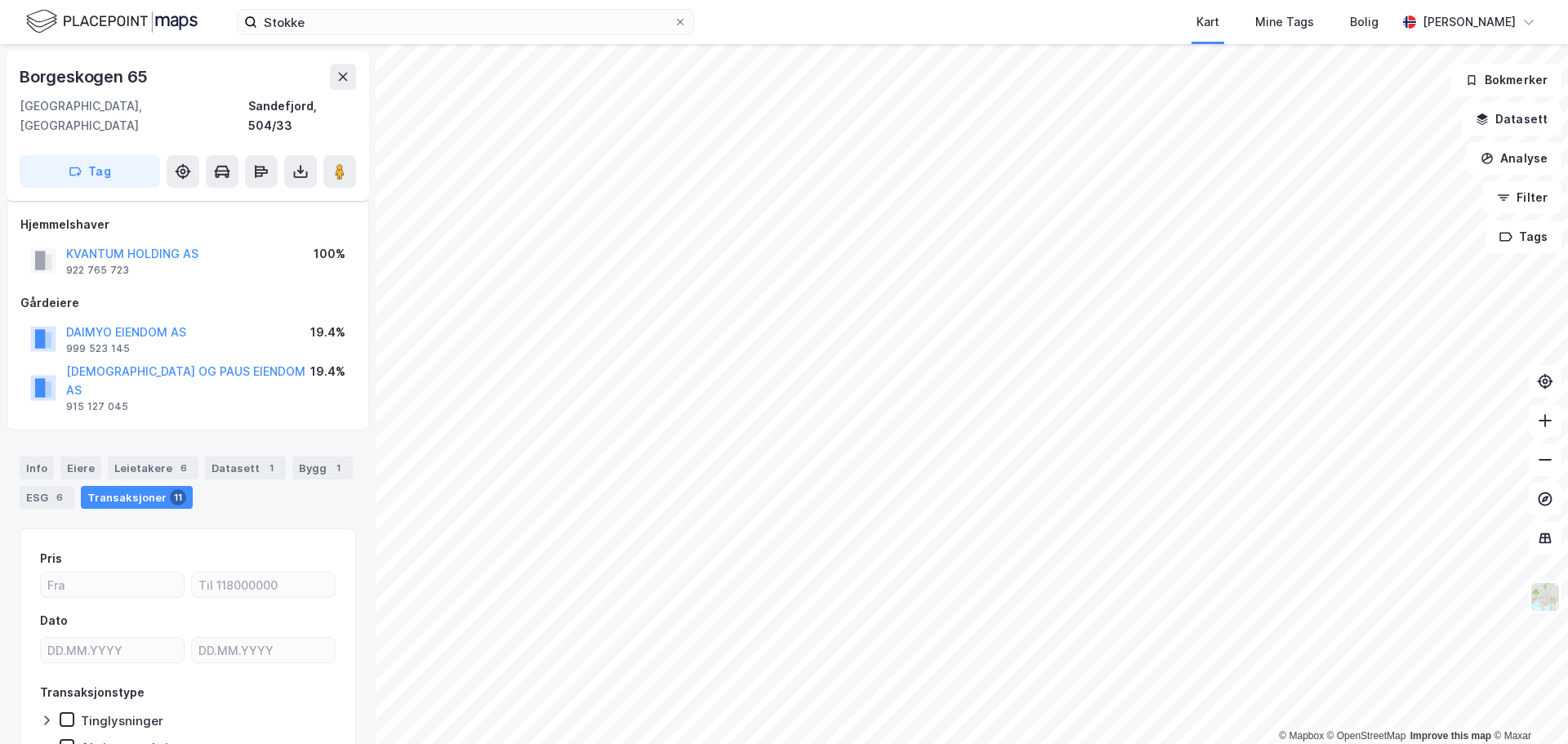
scroll to position [13, 0]
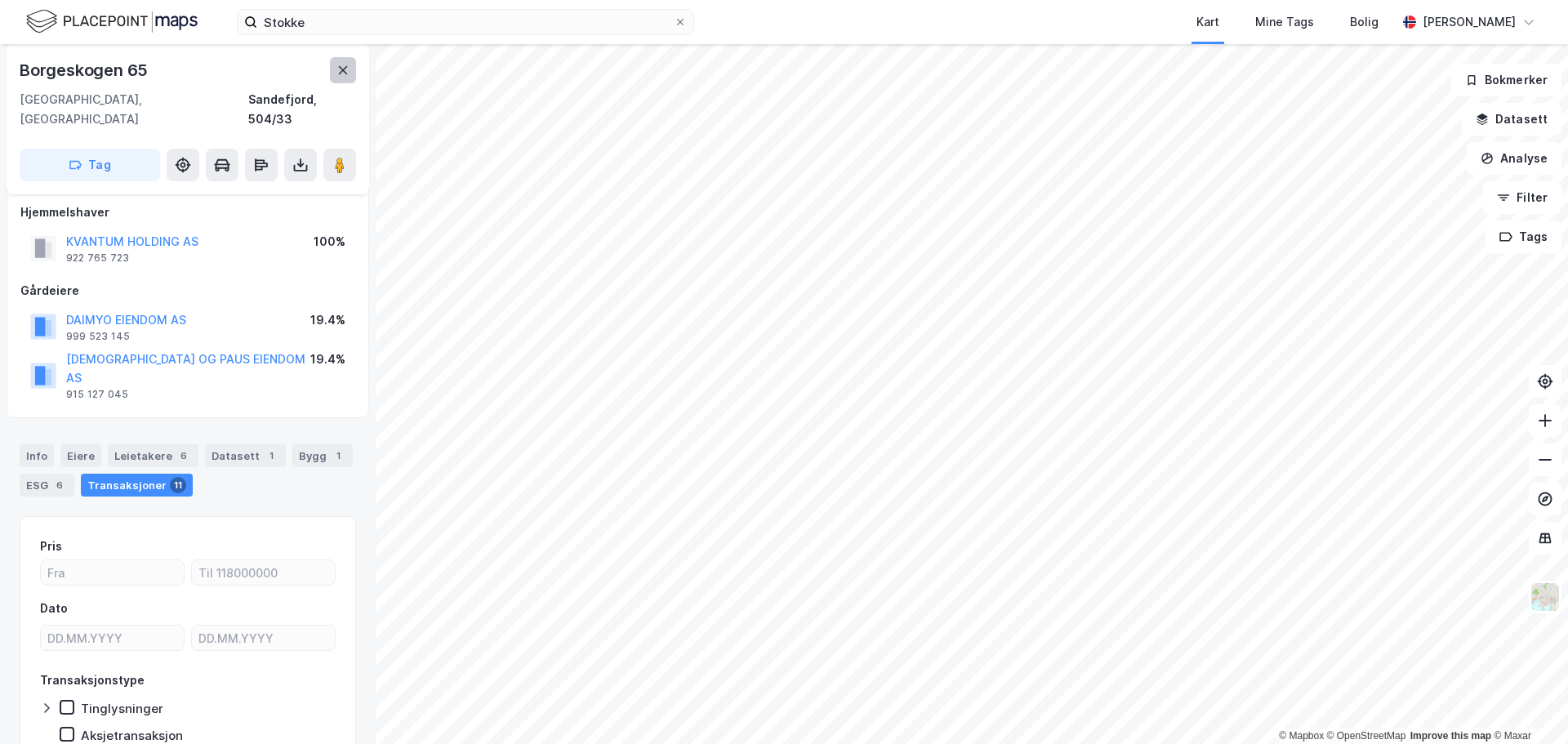
click at [344, 72] on icon at bounding box center [343, 70] width 9 height 8
